Goal: Information Seeking & Learning: Learn about a topic

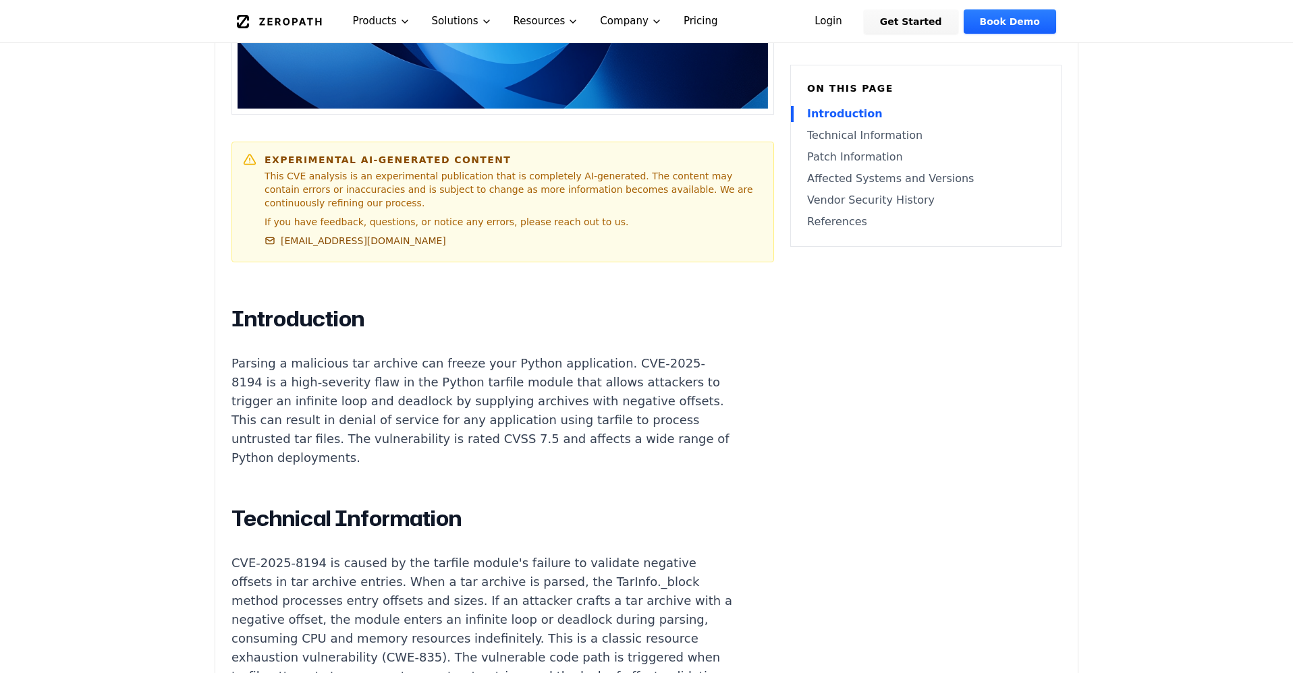
scroll to position [580, 0]
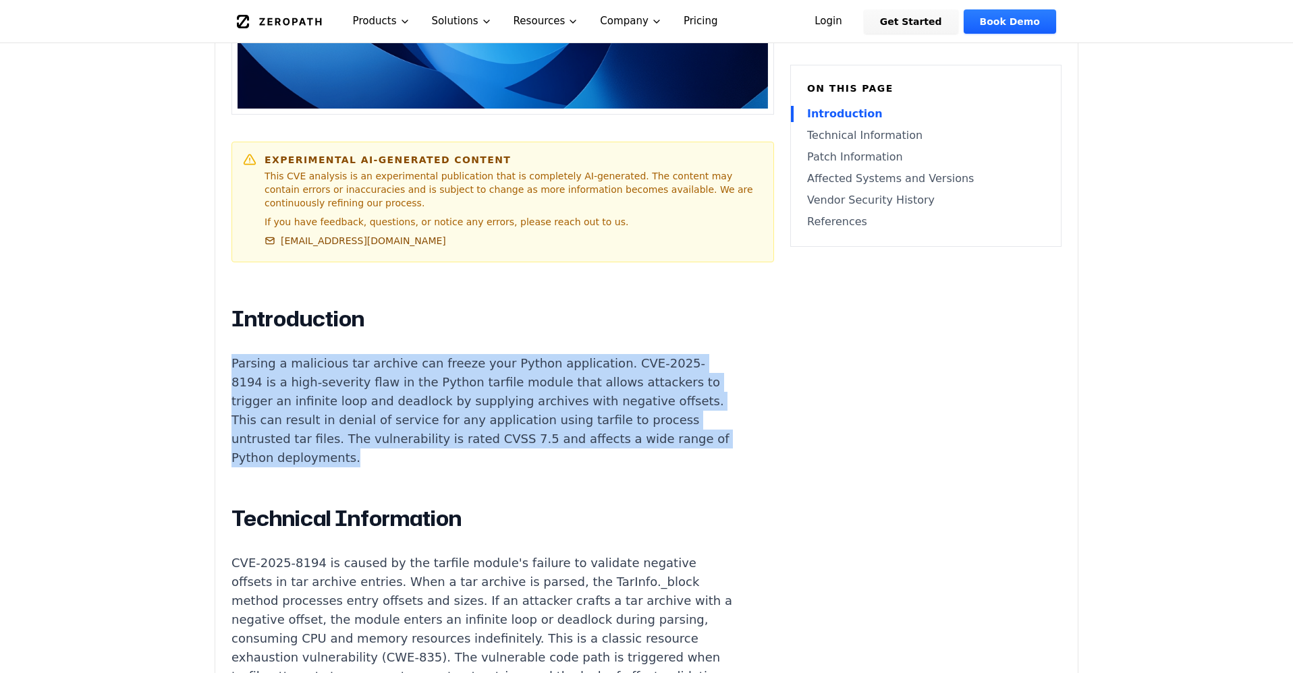
drag, startPoint x: 223, startPoint y: 345, endPoint x: 616, endPoint y: 416, distance: 399.6
click at [616, 416] on p "Parsing a malicious tar archive can freeze your Python application. CVE-2025-81…" at bounding box center [482, 410] width 502 height 113
drag, startPoint x: 575, startPoint y: 362, endPoint x: 540, endPoint y: 319, distance: 54.7
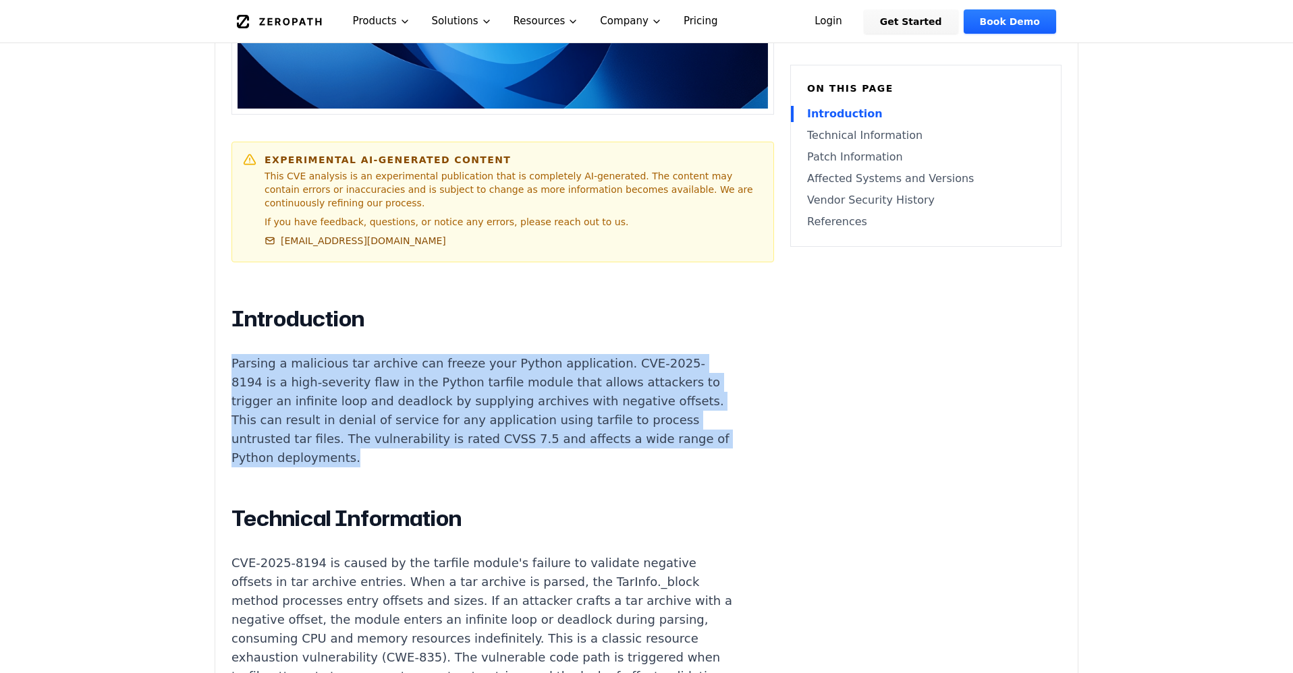
drag, startPoint x: 540, startPoint y: 319, endPoint x: 639, endPoint y: 412, distance: 135.1
click at [639, 412] on p "Parsing a malicious tar archive can freeze your Python application. CVE-2025-81…" at bounding box center [482, 410] width 502 height 113
drag, startPoint x: 635, startPoint y: 407, endPoint x: 567, endPoint y: 319, distance: 111.1
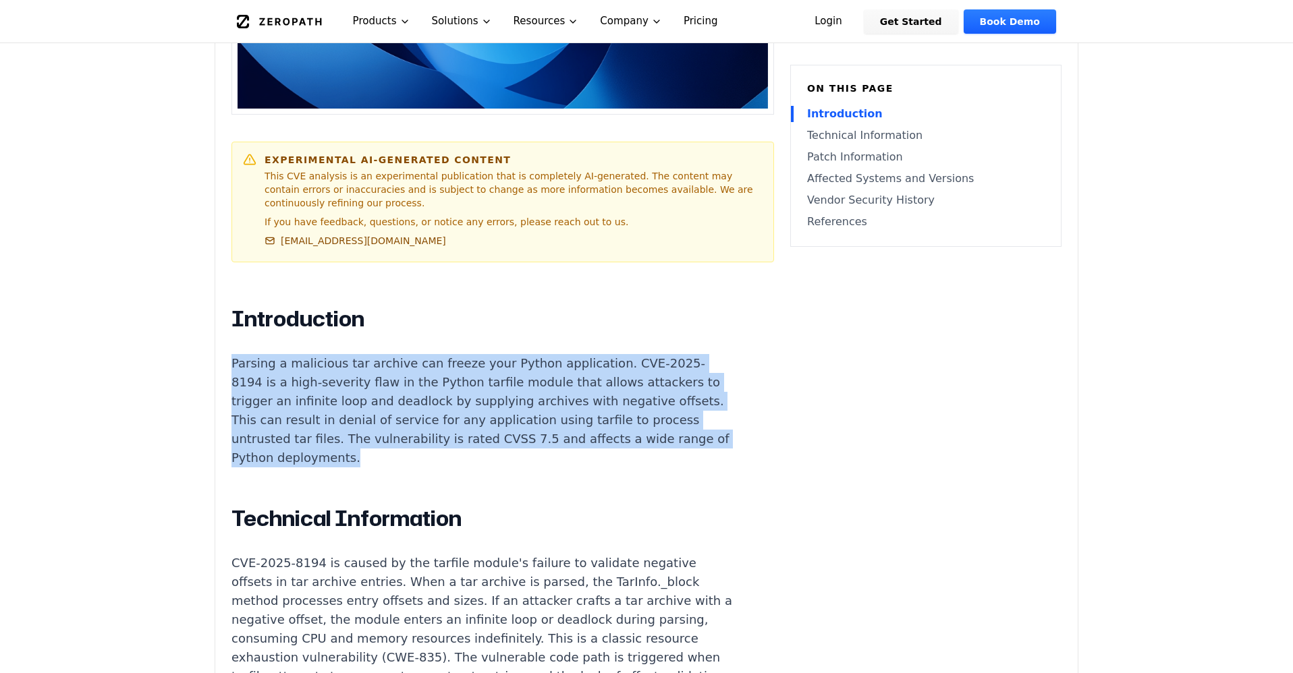
drag, startPoint x: 663, startPoint y: 426, endPoint x: 526, endPoint y: 307, distance: 181.7
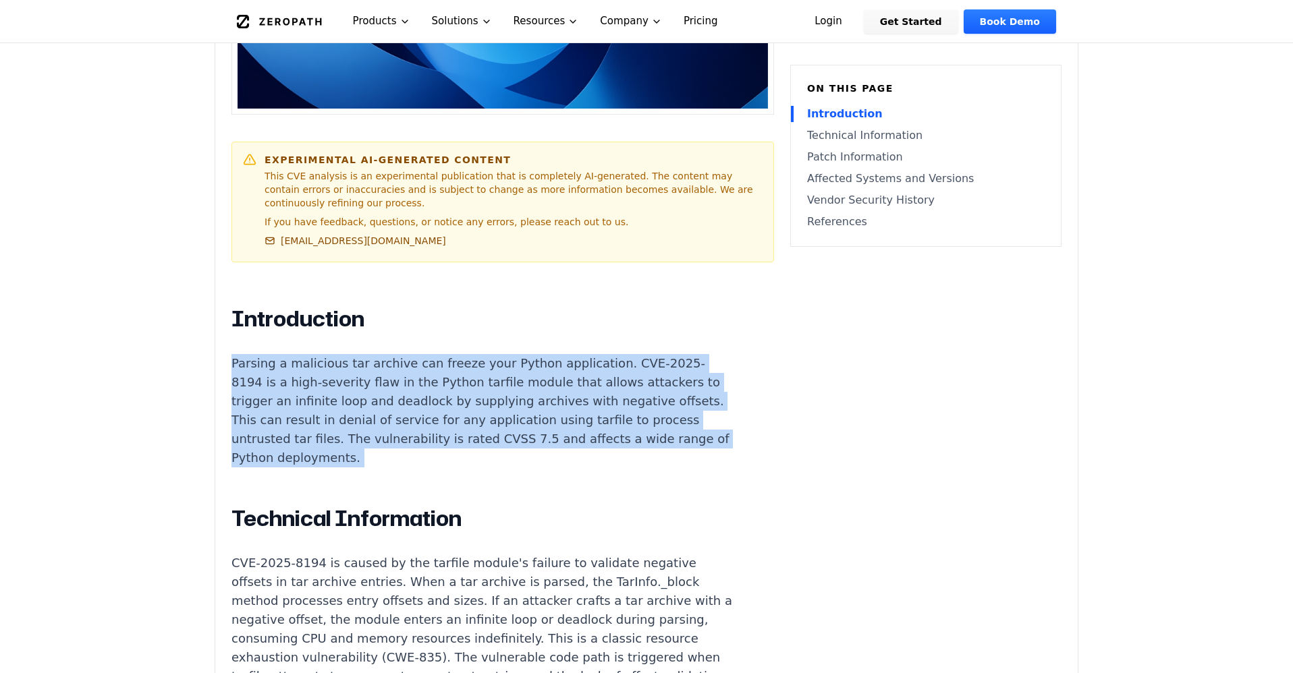
drag, startPoint x: 526, startPoint y: 307, endPoint x: 605, endPoint y: 422, distance: 139.4
click at [605, 422] on p "Parsing a malicious tar archive can freeze your Python application. CVE-2025-81…" at bounding box center [482, 410] width 502 height 113
drag, startPoint x: 600, startPoint y: 411, endPoint x: 539, endPoint y: 312, distance: 116.1
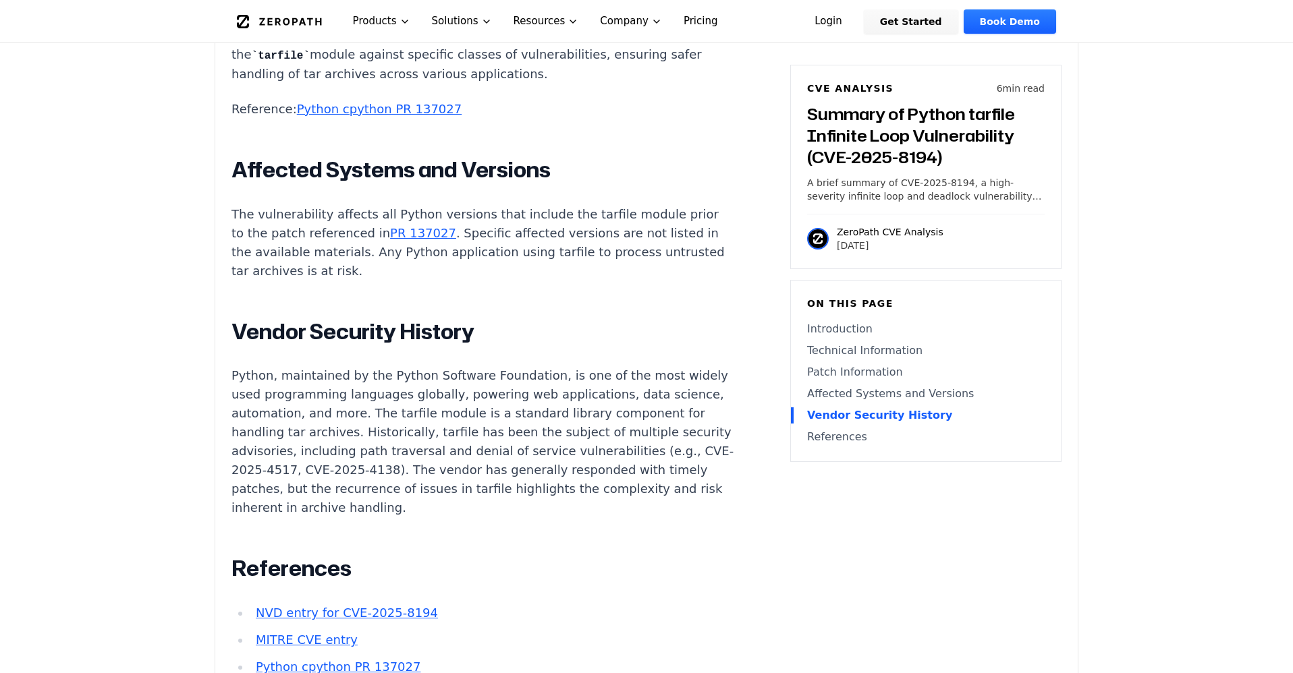
scroll to position [2057, 0]
